Goal: Ask a question

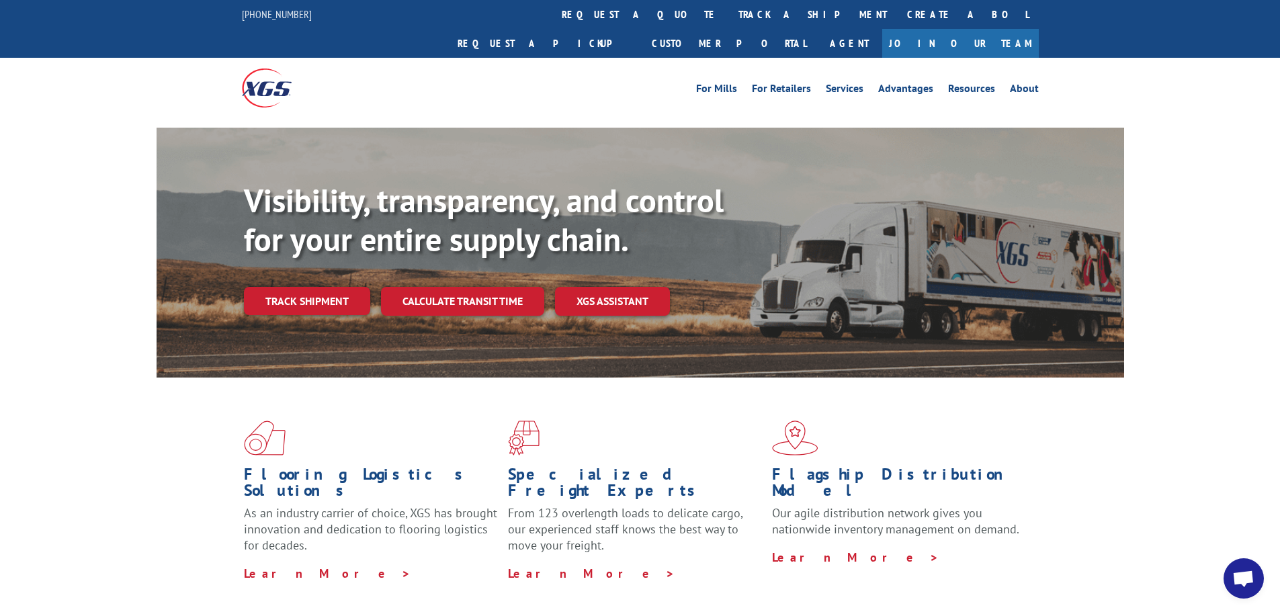
click at [1252, 569] on span "Open chat" at bounding box center [1244, 579] width 40 height 40
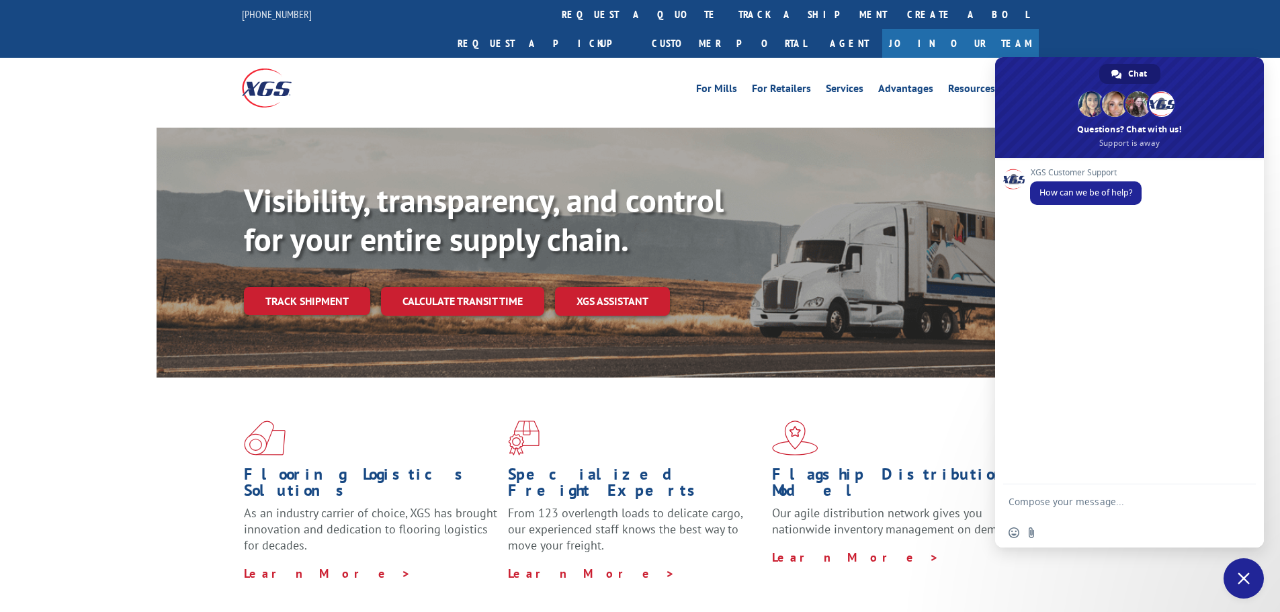
click at [1074, 501] on textarea "Compose your message..." at bounding box center [1116, 502] width 215 height 34
click at [1050, 503] on textarea "Compose your message..." at bounding box center [1116, 502] width 215 height 34
paste textarea "31443330"
type textarea "Pickup 31443330"
